Goal: Transaction & Acquisition: Book appointment/travel/reservation

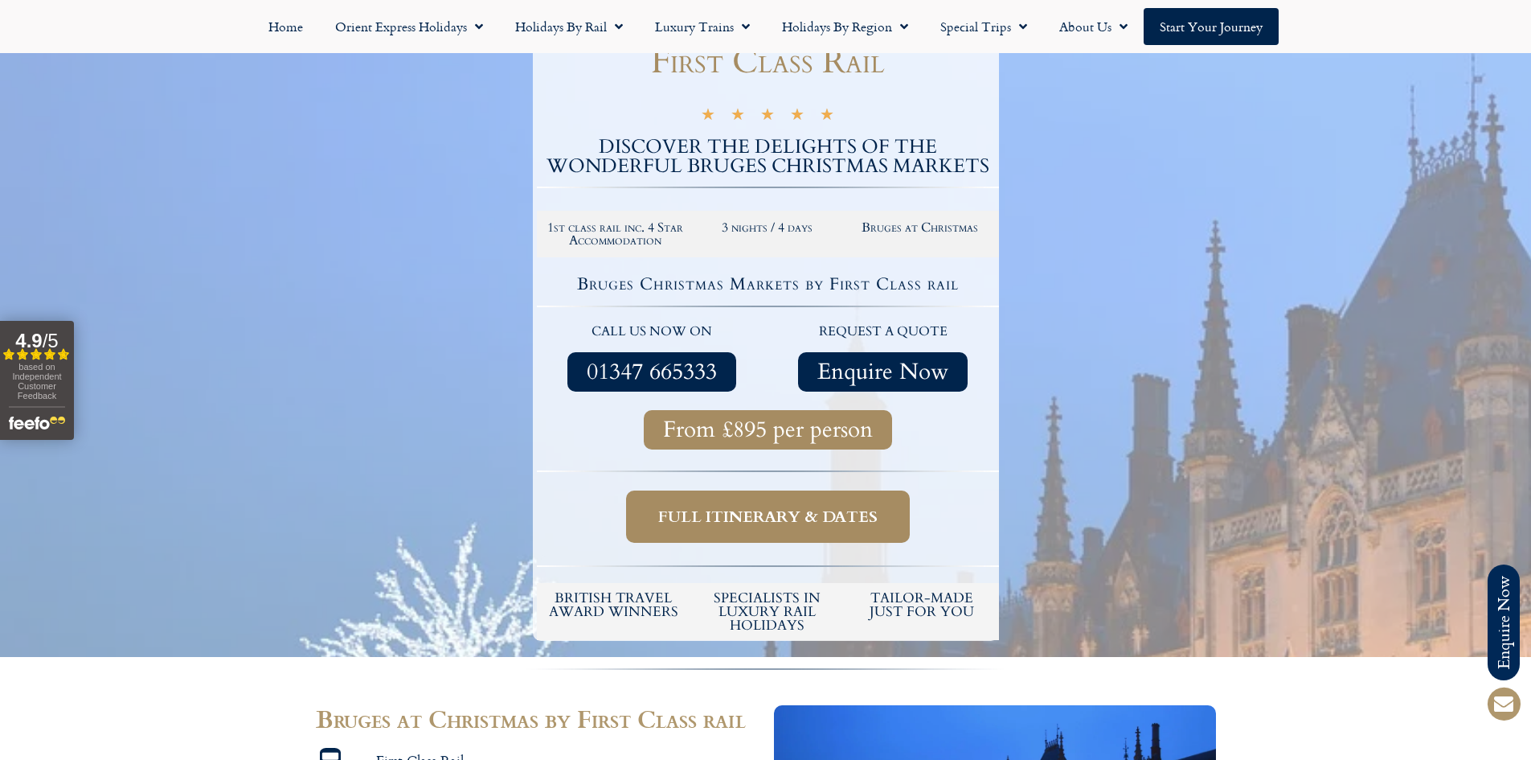
scroll to position [241, 0]
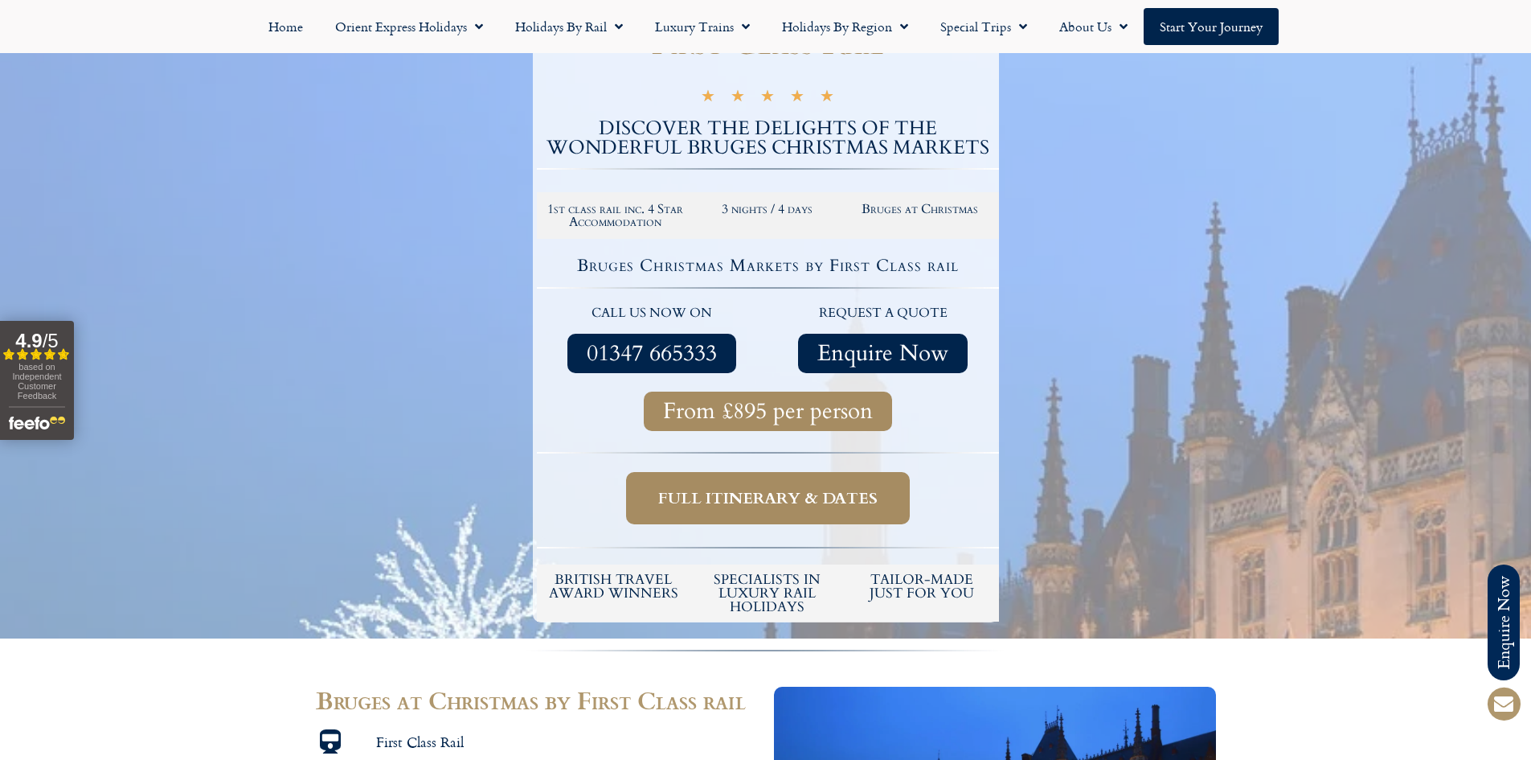
click at [782, 488] on span "Full itinerary & dates" at bounding box center [767, 498] width 219 height 20
click at [767, 494] on span "Full itinerary & dates" at bounding box center [767, 498] width 219 height 20
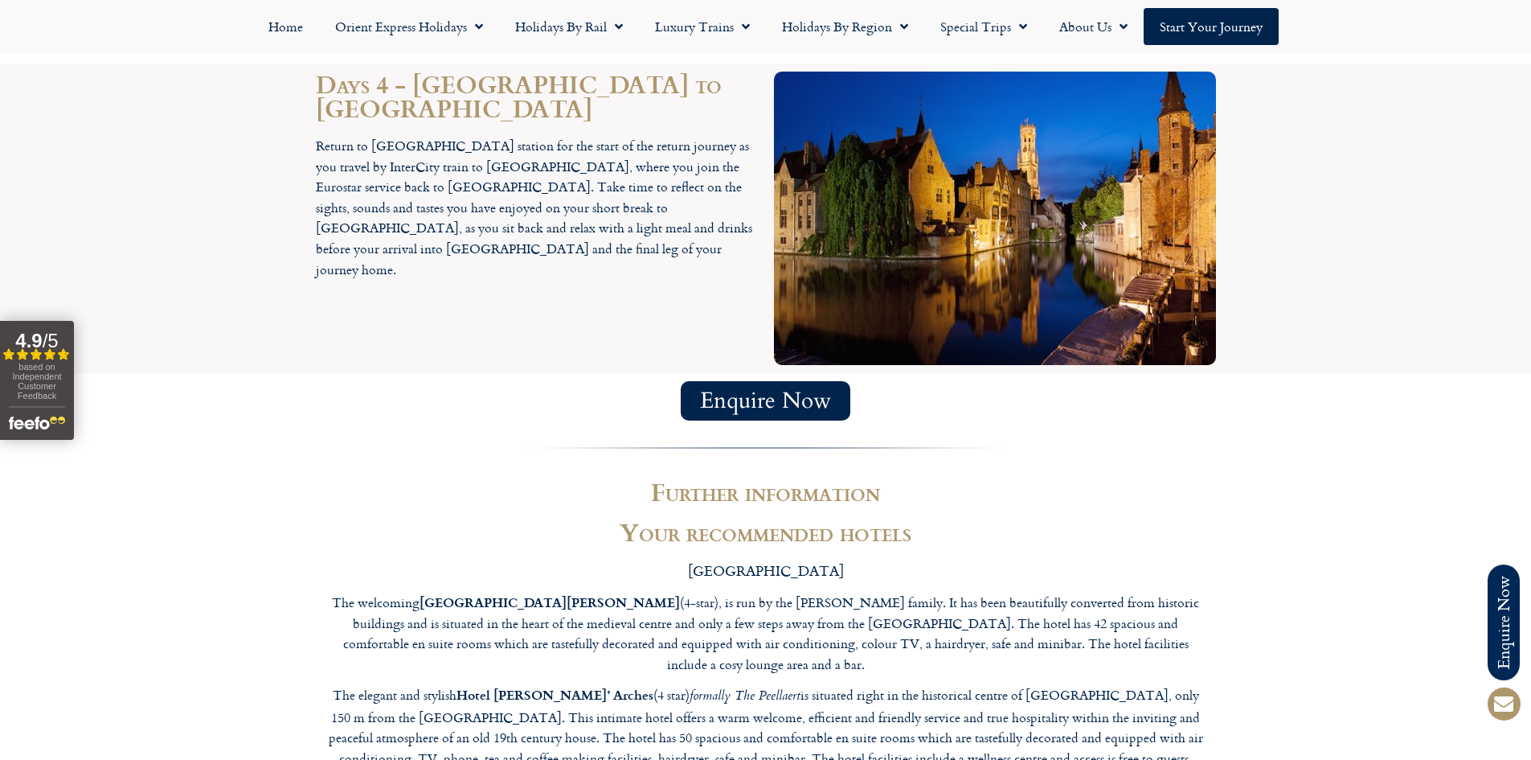
scroll to position [2331, 0]
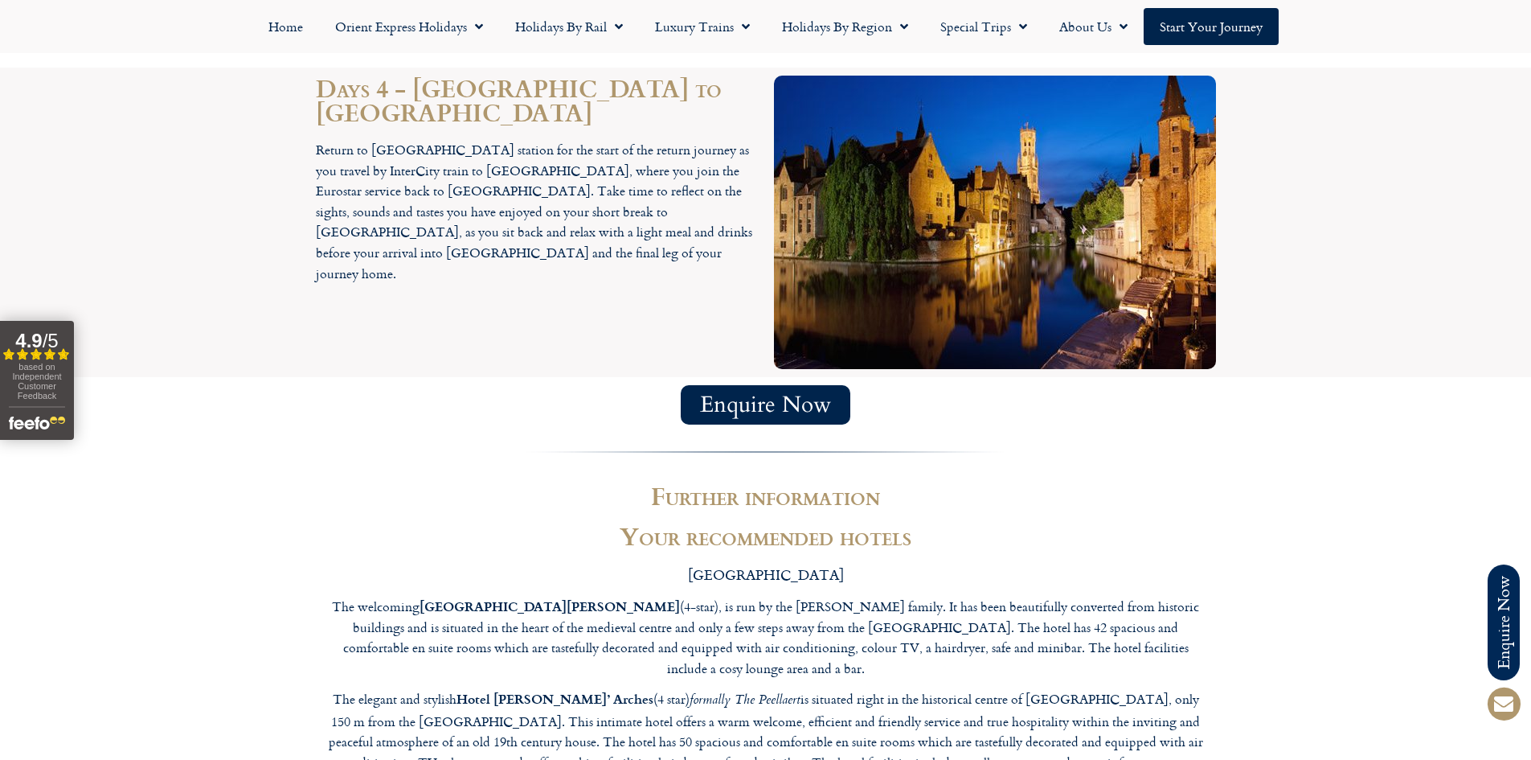
click at [793, 395] on span "Enquire Now" at bounding box center [765, 405] width 131 height 20
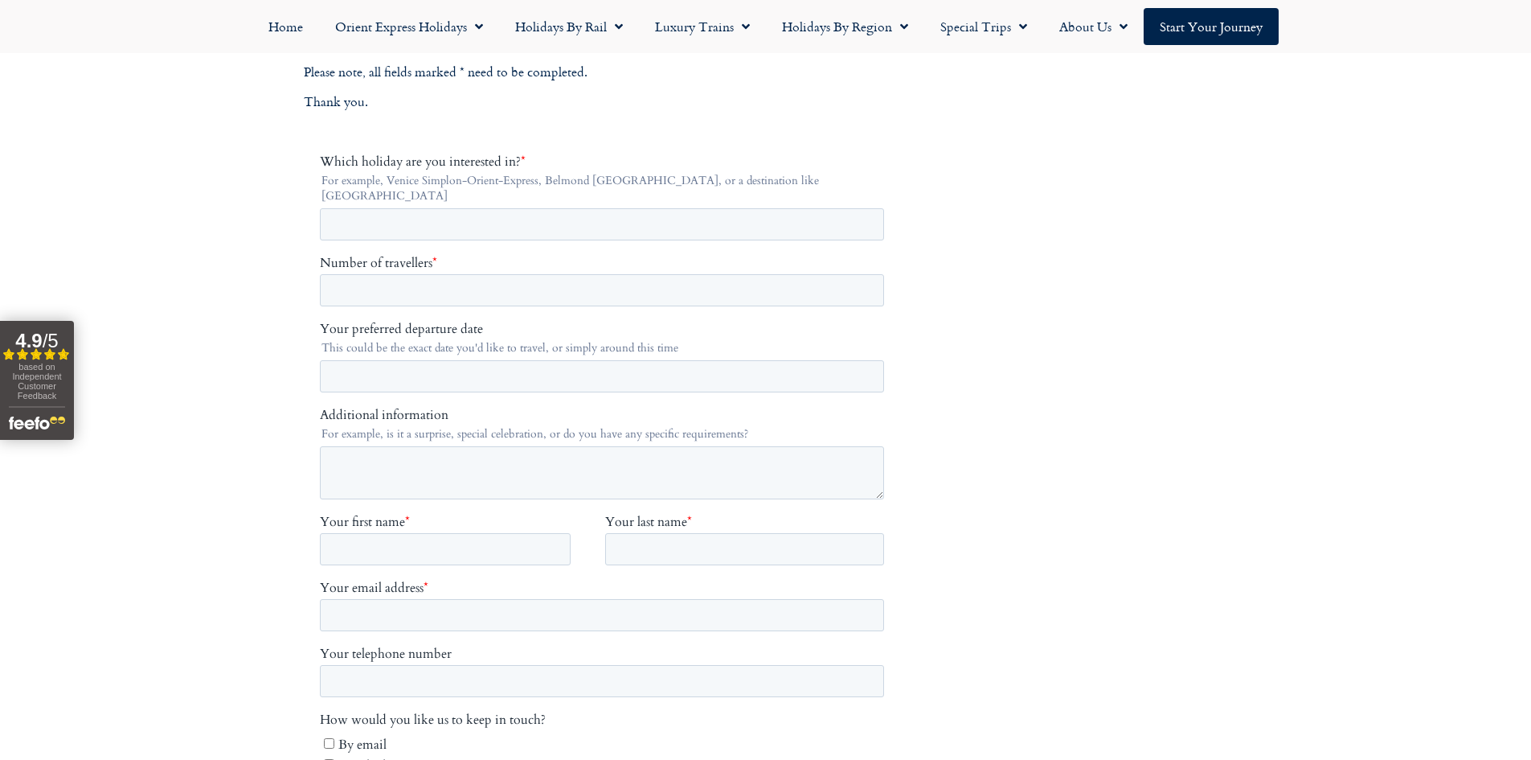
scroll to position [322, 0]
